Goal: Find contact information: Find contact information

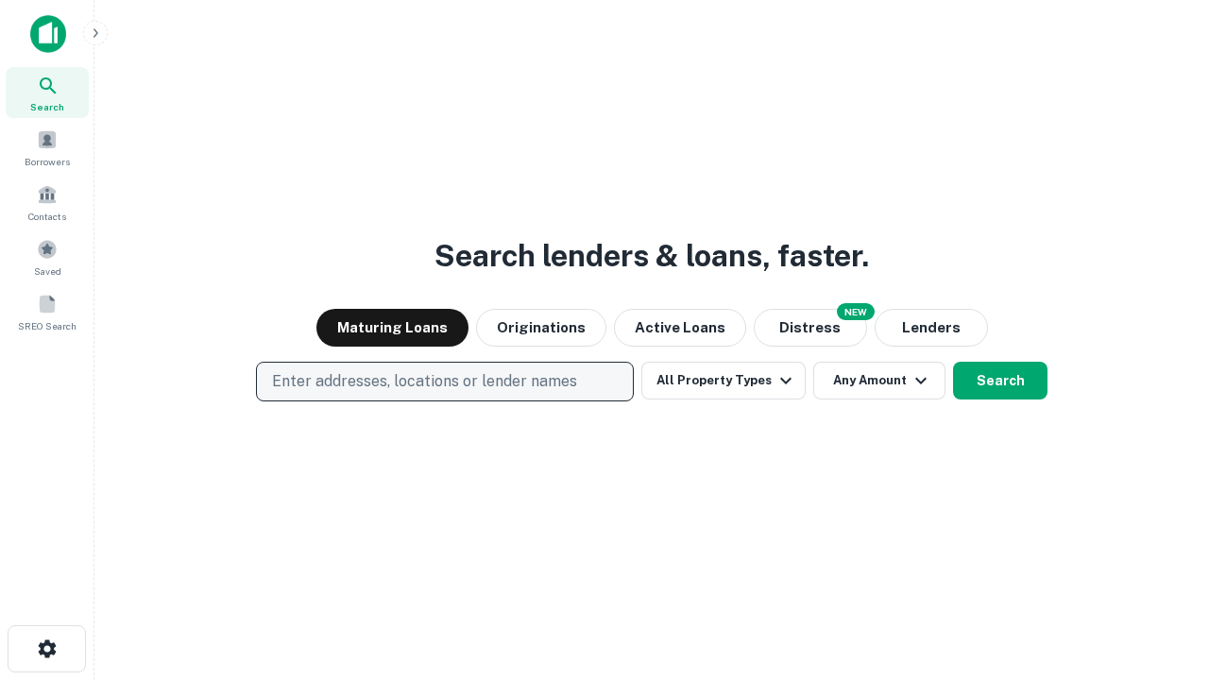
click at [444, 381] on p "Enter addresses, locations or lender names" at bounding box center [424, 381] width 305 height 23
type input "**********"
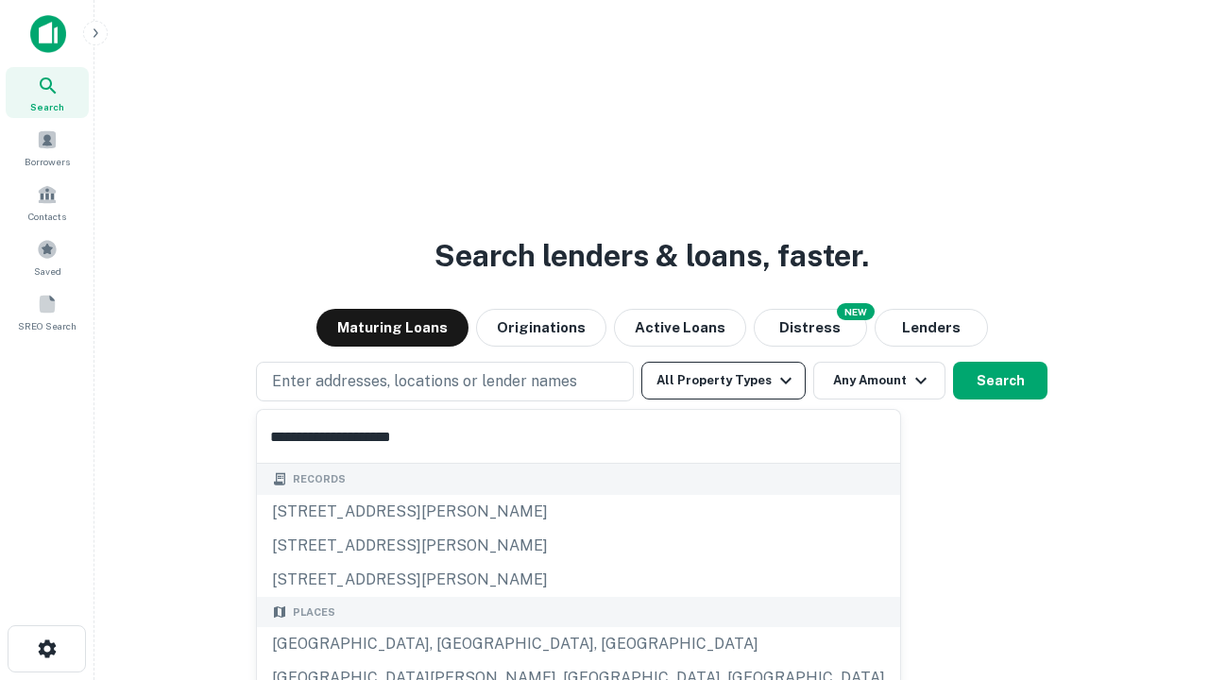
click at [451, 644] on div "Santa Monica, CA, USA" at bounding box center [578, 644] width 643 height 34
click at [723, 381] on button "All Property Types" at bounding box center [723, 381] width 164 height 38
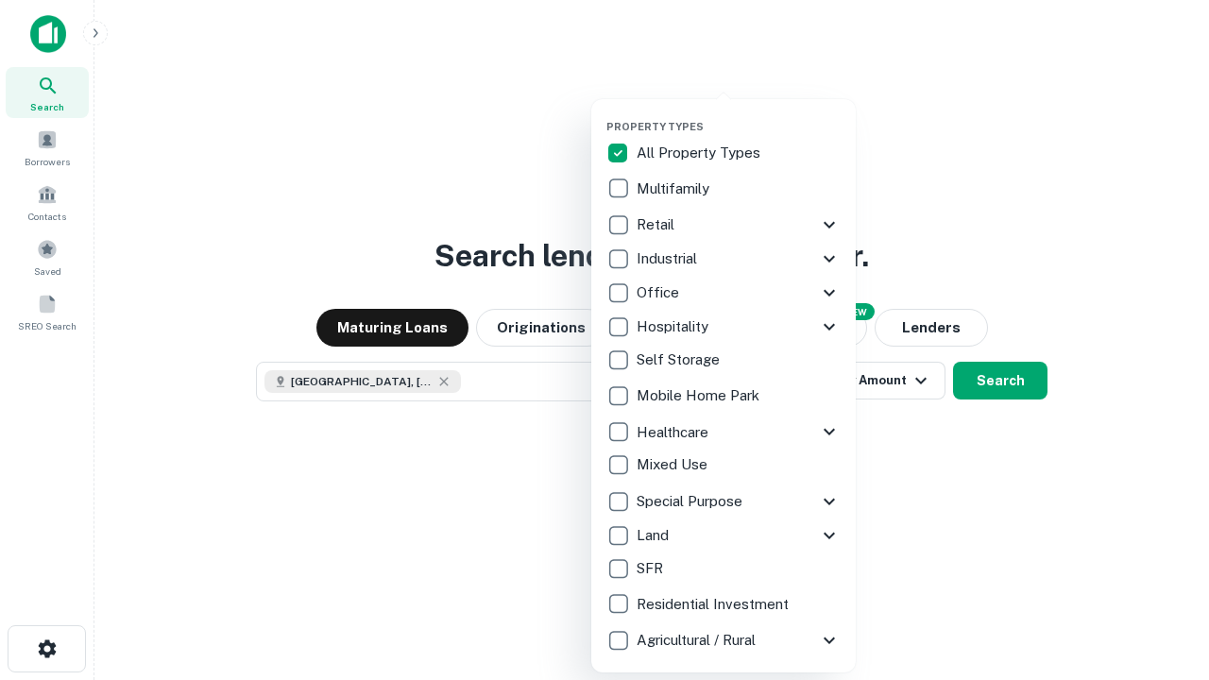
click at [738, 114] on button "button" at bounding box center [738, 114] width 264 height 1
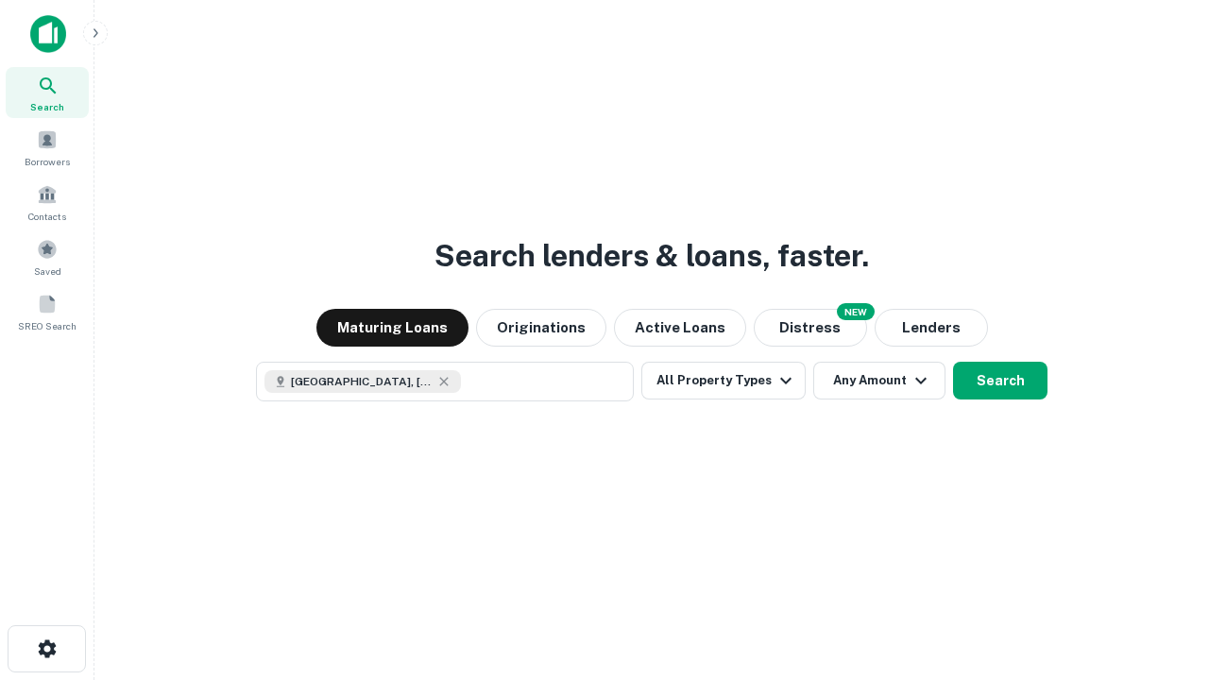
scroll to position [30, 0]
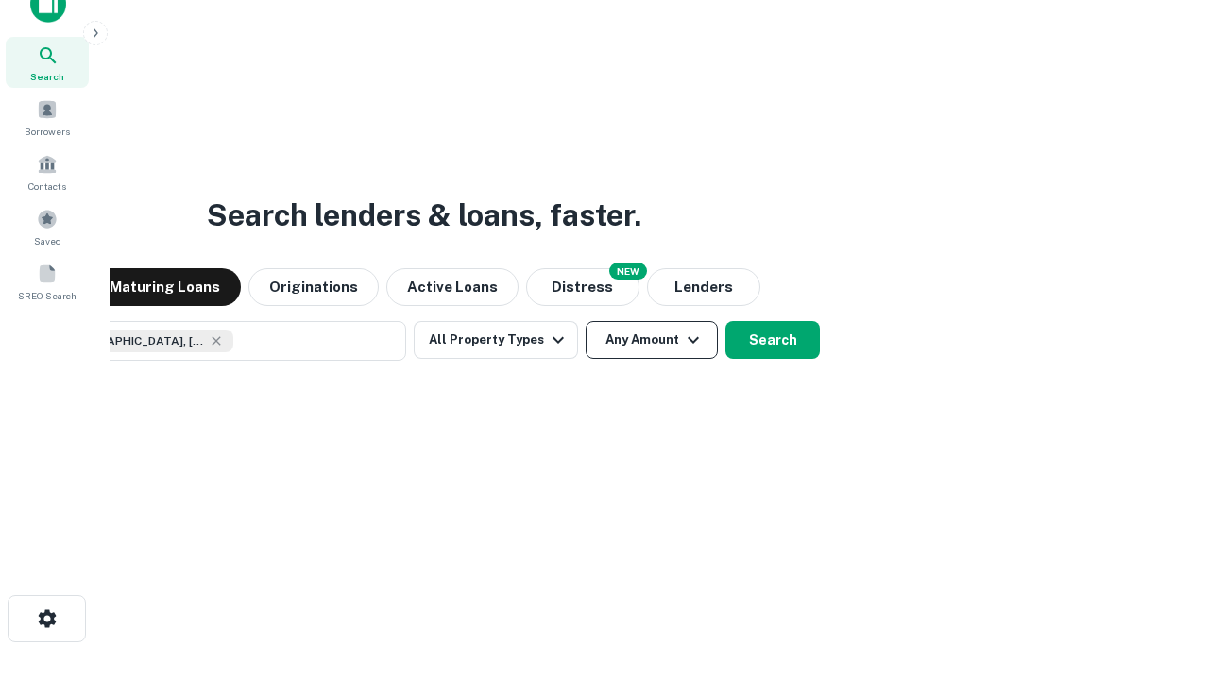
click at [585, 321] on button "Any Amount" at bounding box center [651, 340] width 132 height 38
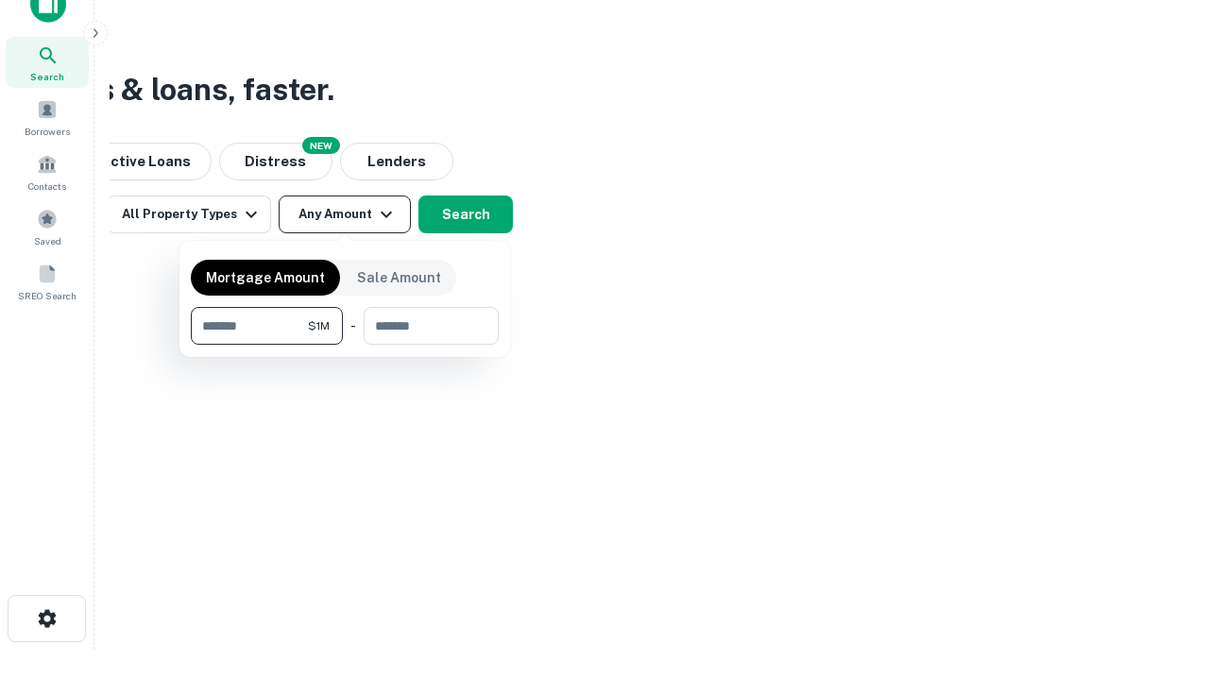
type input "*******"
click at [345, 345] on button "button" at bounding box center [345, 345] width 308 height 1
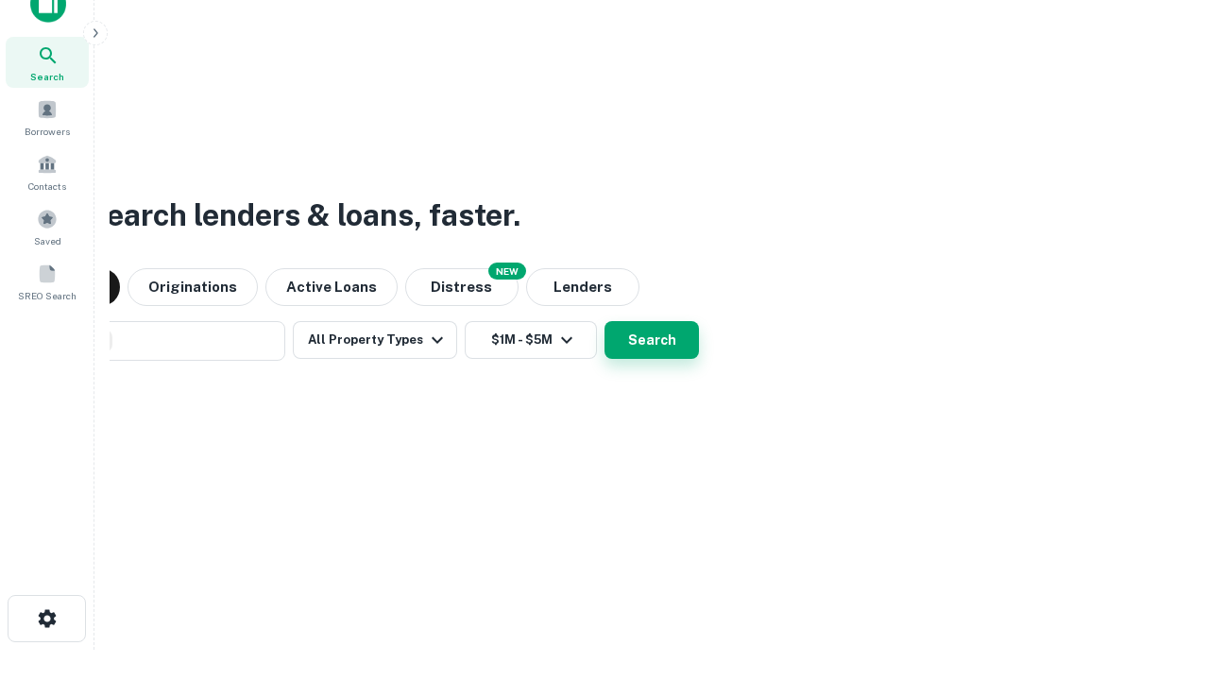
click at [604, 321] on button "Search" at bounding box center [651, 340] width 94 height 38
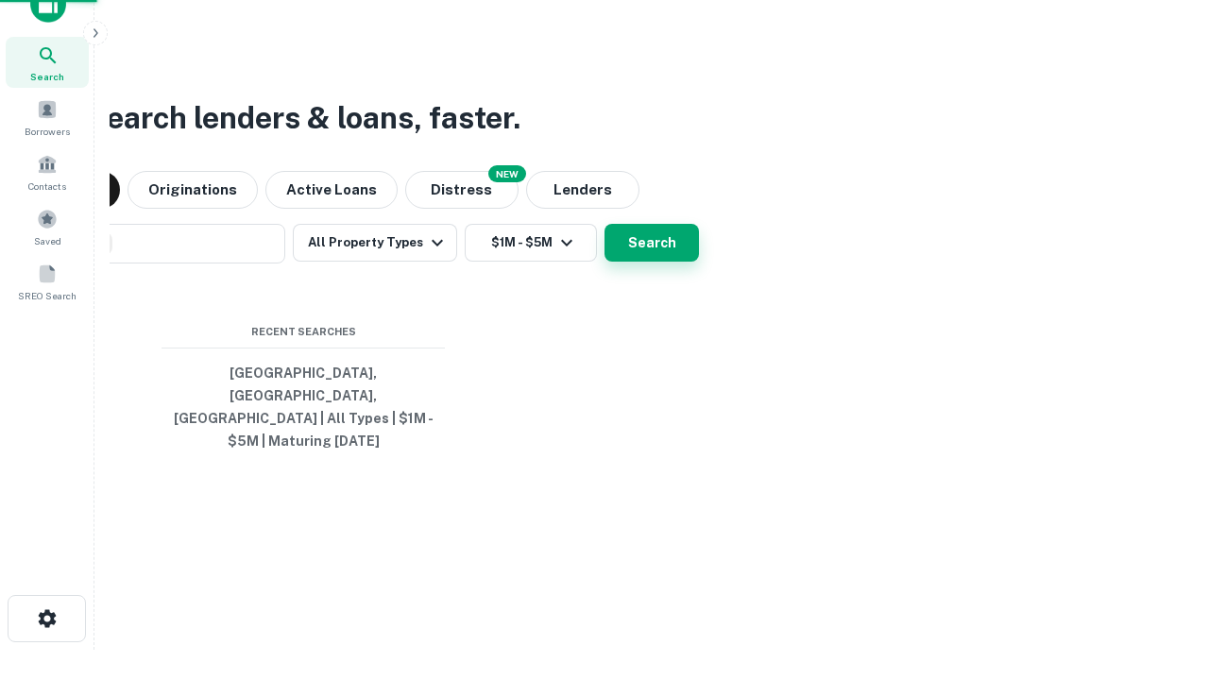
scroll to position [61, 534]
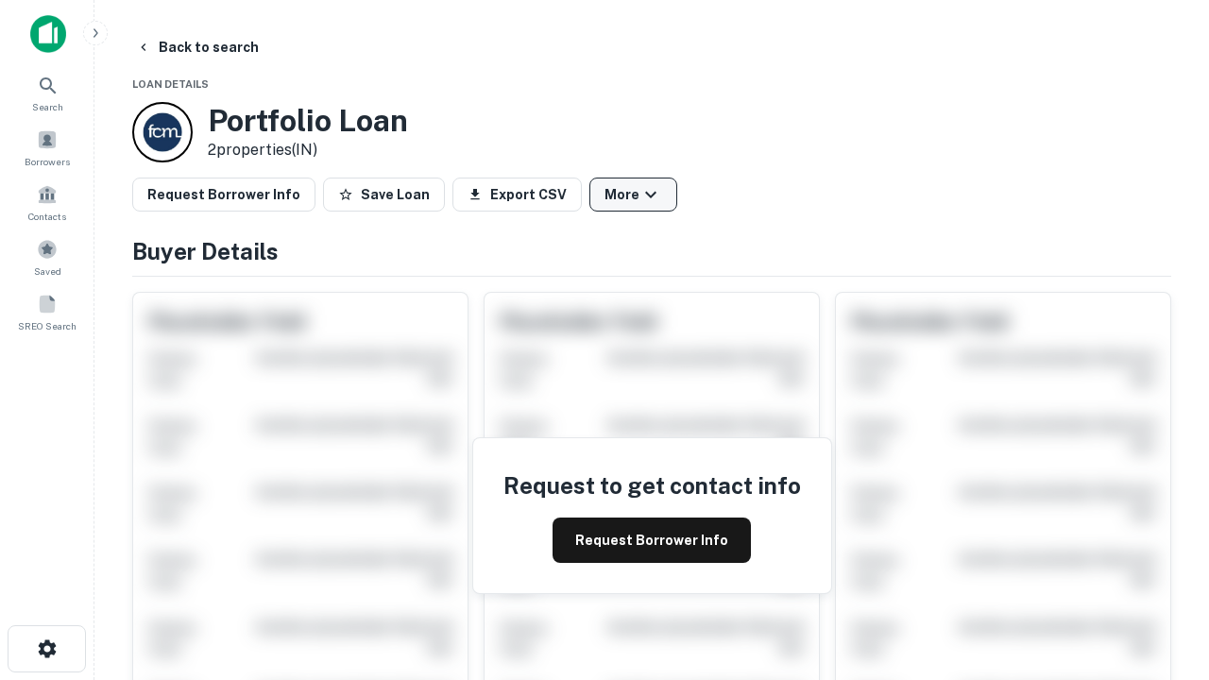
click at [633, 195] on button "More" at bounding box center [633, 195] width 88 height 34
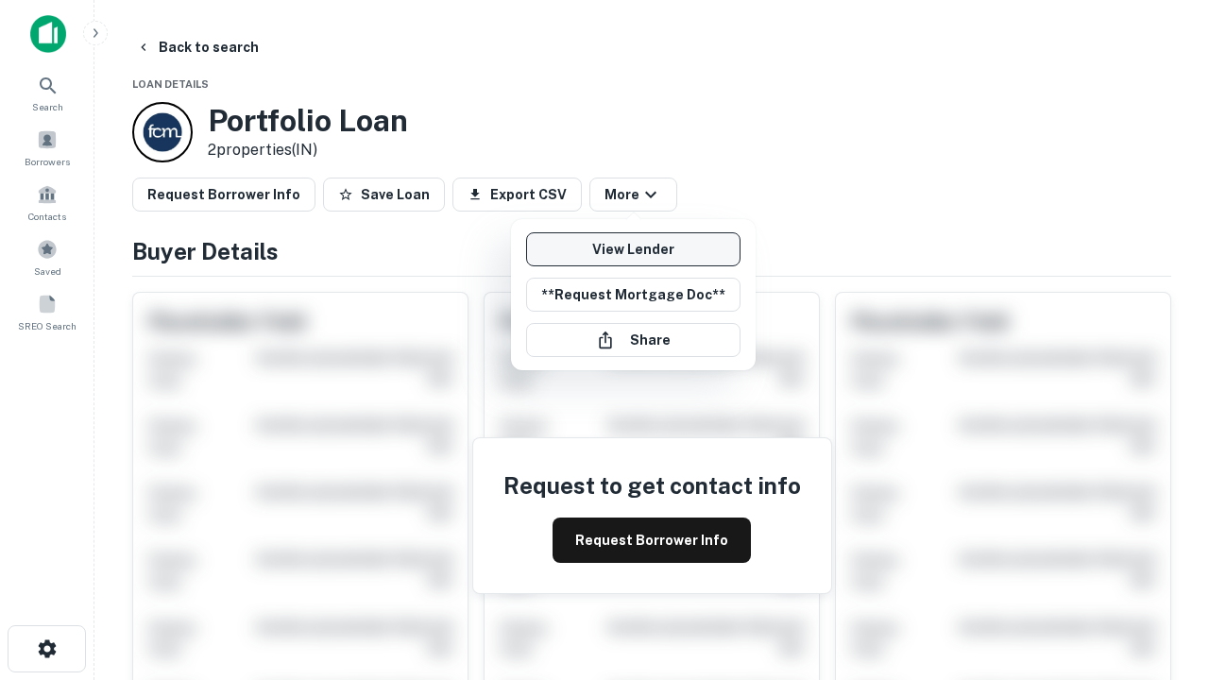
click at [633, 249] on link "View Lender" at bounding box center [633, 249] width 214 height 34
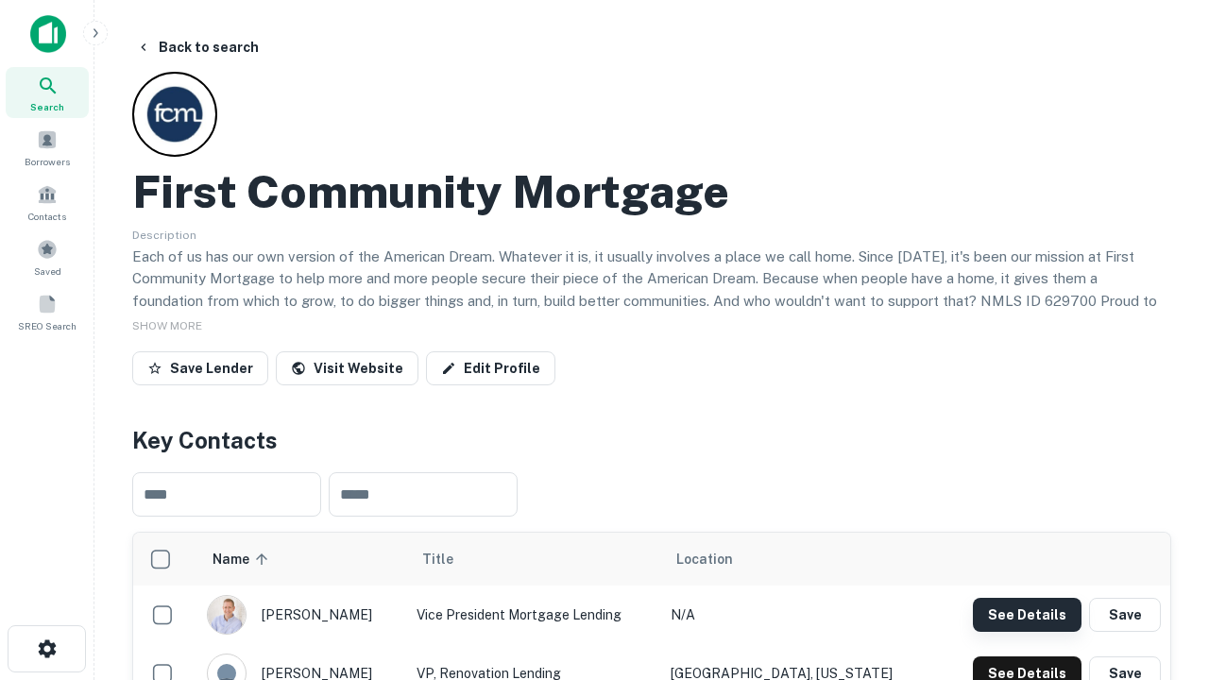
click at [1026, 614] on button "See Details" at bounding box center [1027, 615] width 109 height 34
click at [46, 649] on icon "button" at bounding box center [47, 648] width 23 height 23
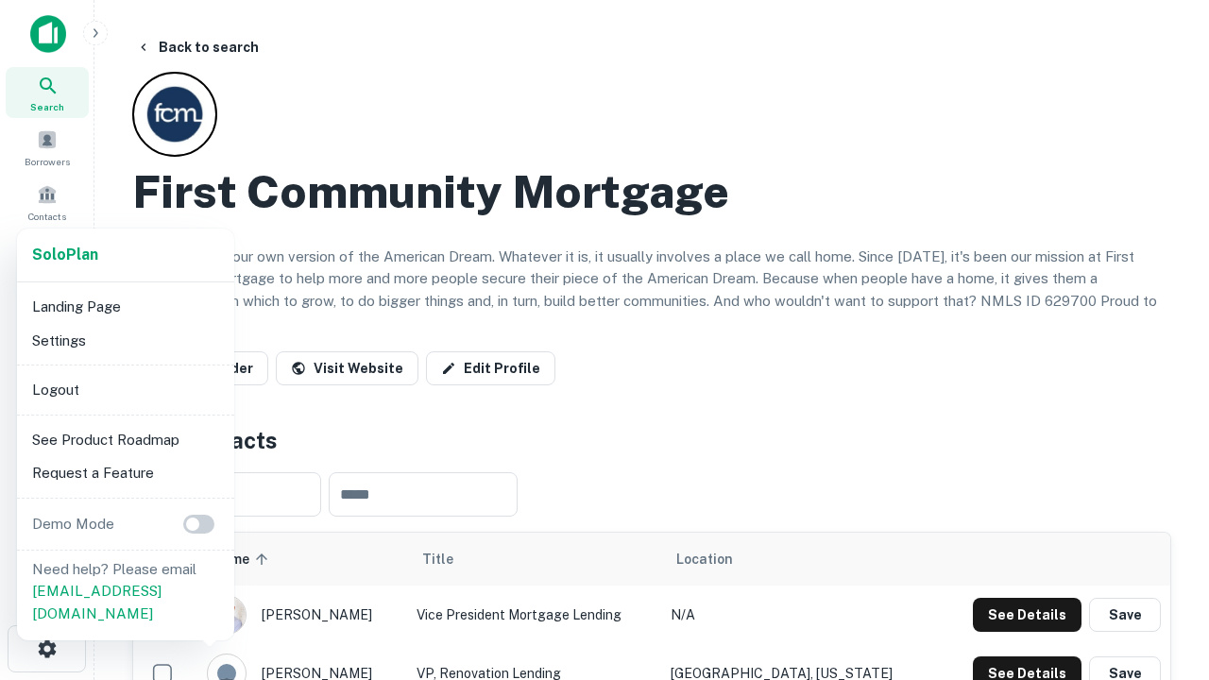
click at [125, 389] on li "Logout" at bounding box center [126, 390] width 202 height 34
